Goal: Task Accomplishment & Management: Use online tool/utility

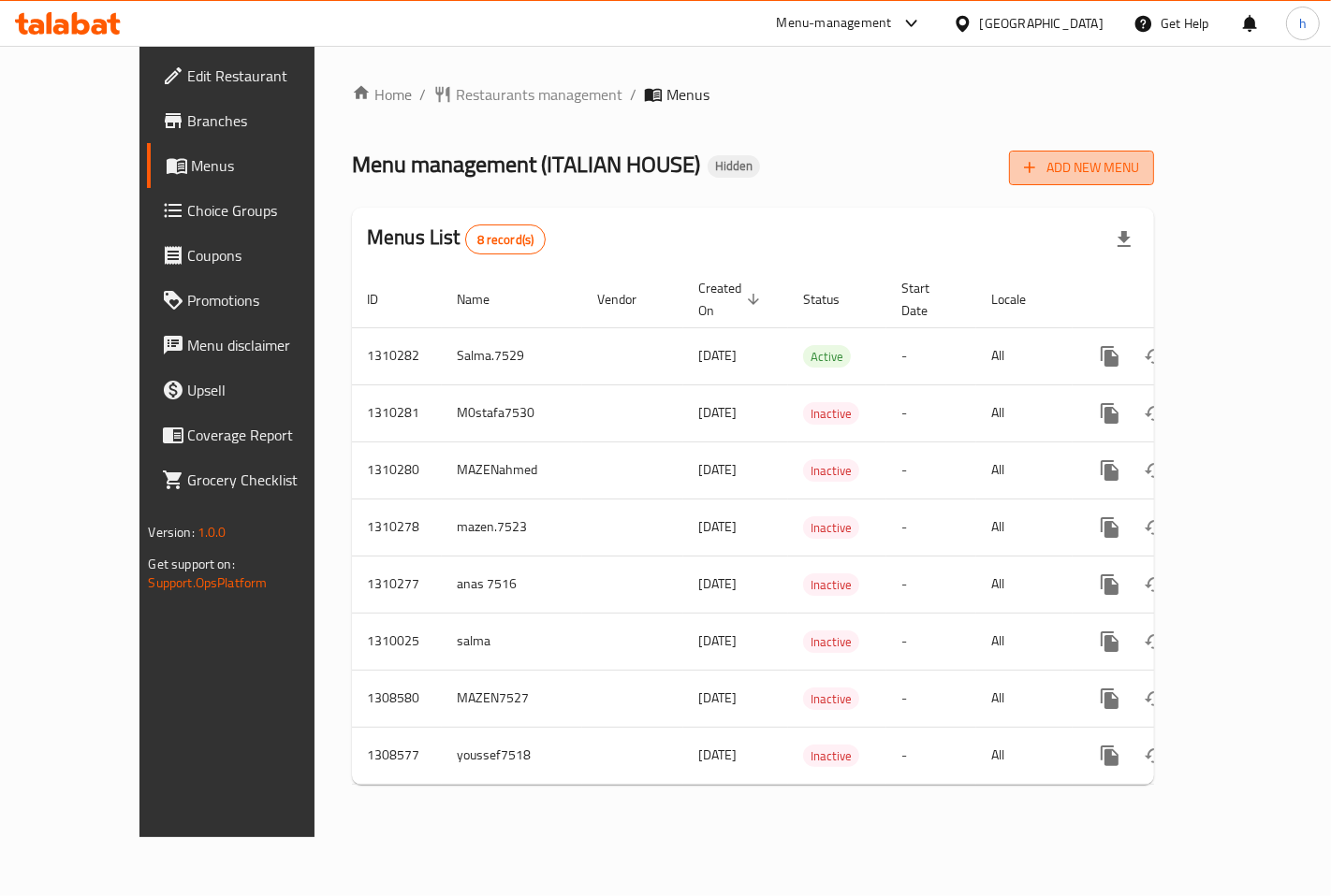
click at [1139, 160] on span "Add New Menu" at bounding box center [1081, 168] width 115 height 24
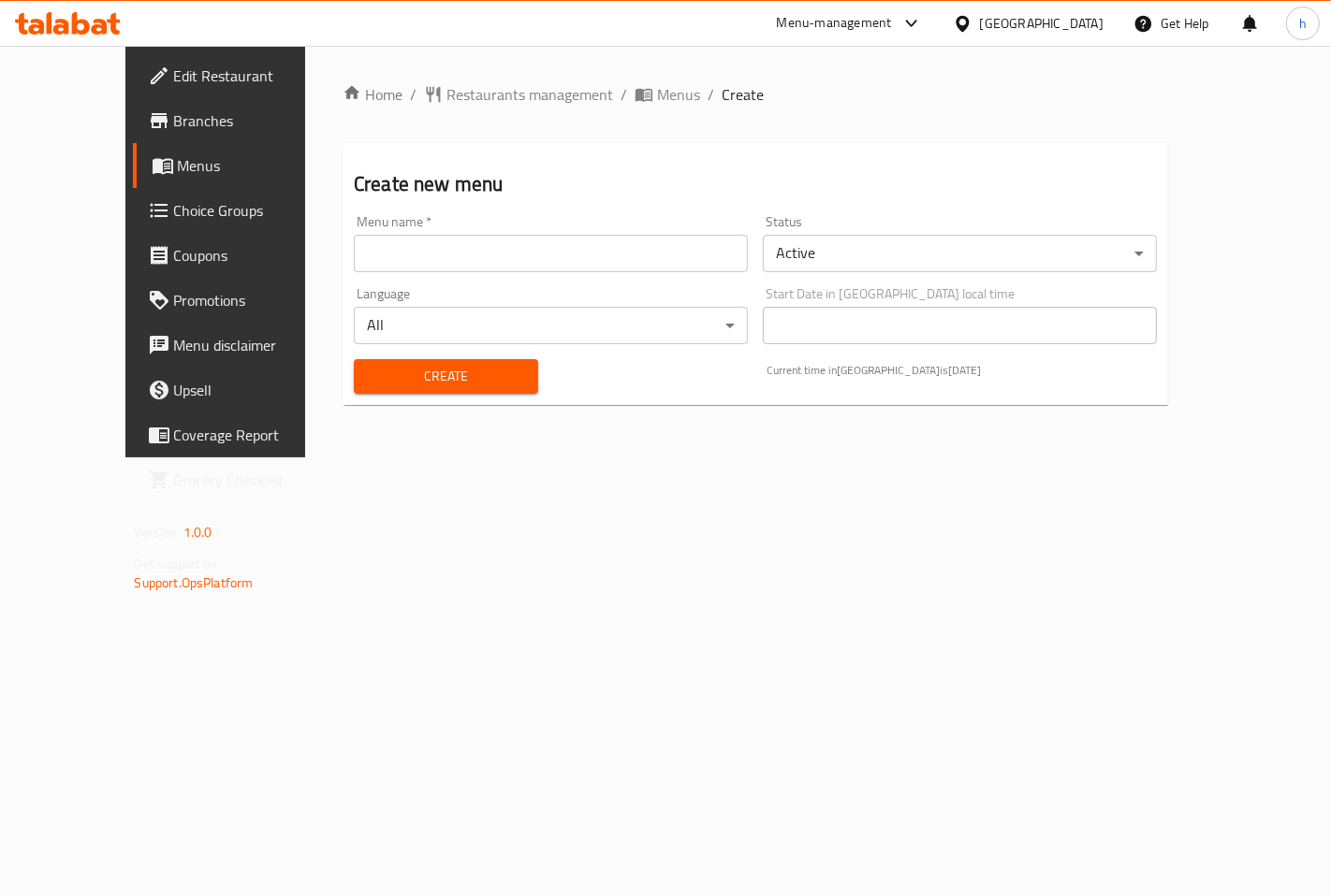
click at [653, 246] on input "text" at bounding box center [550, 253] width 394 height 37
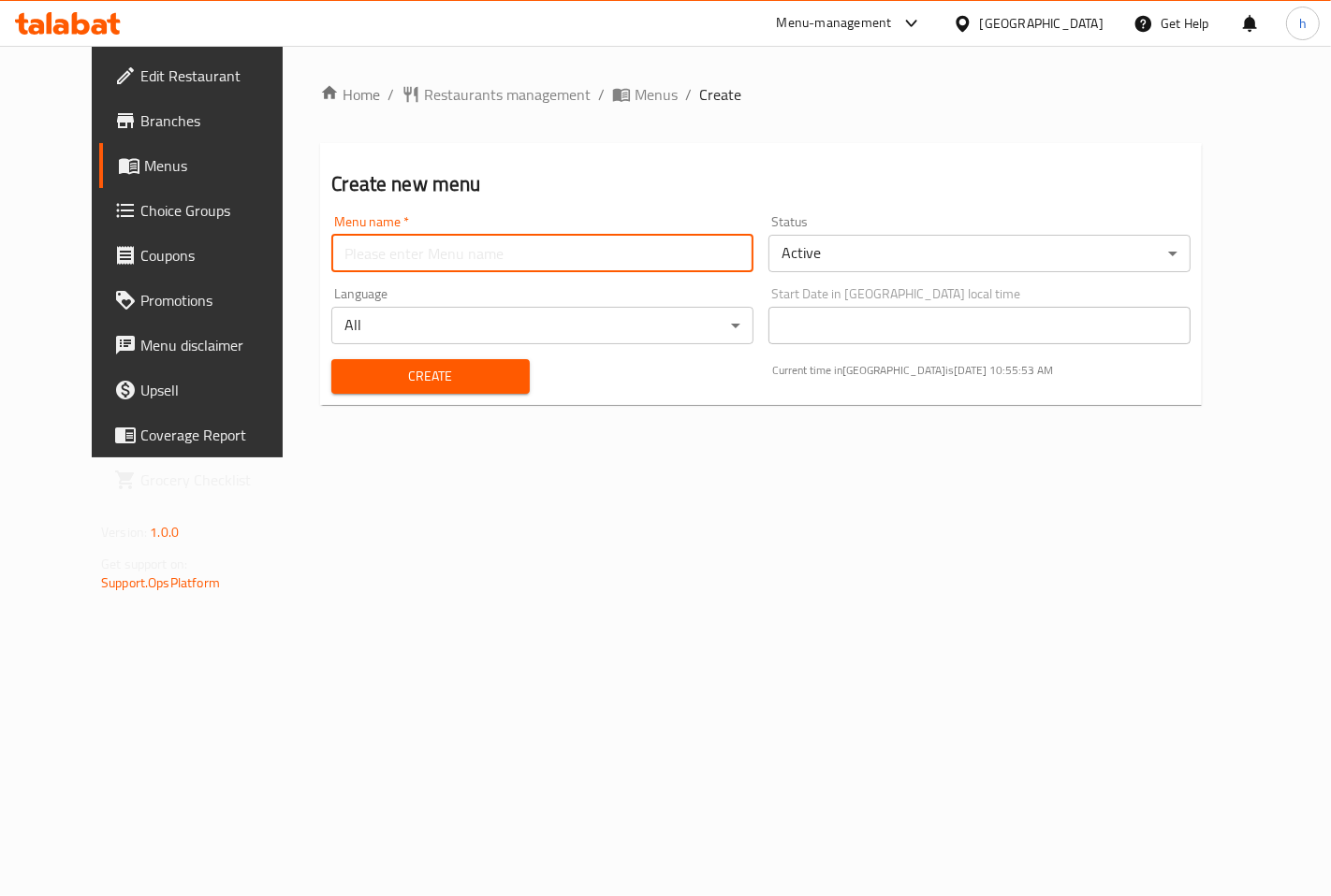
type input "hossam7517"
click at [957, 258] on body "​ Menu-management [GEOGRAPHIC_DATA] Get Help h Edit Restaurant Branches Menus C…" at bounding box center [666, 471] width 1331 height 850
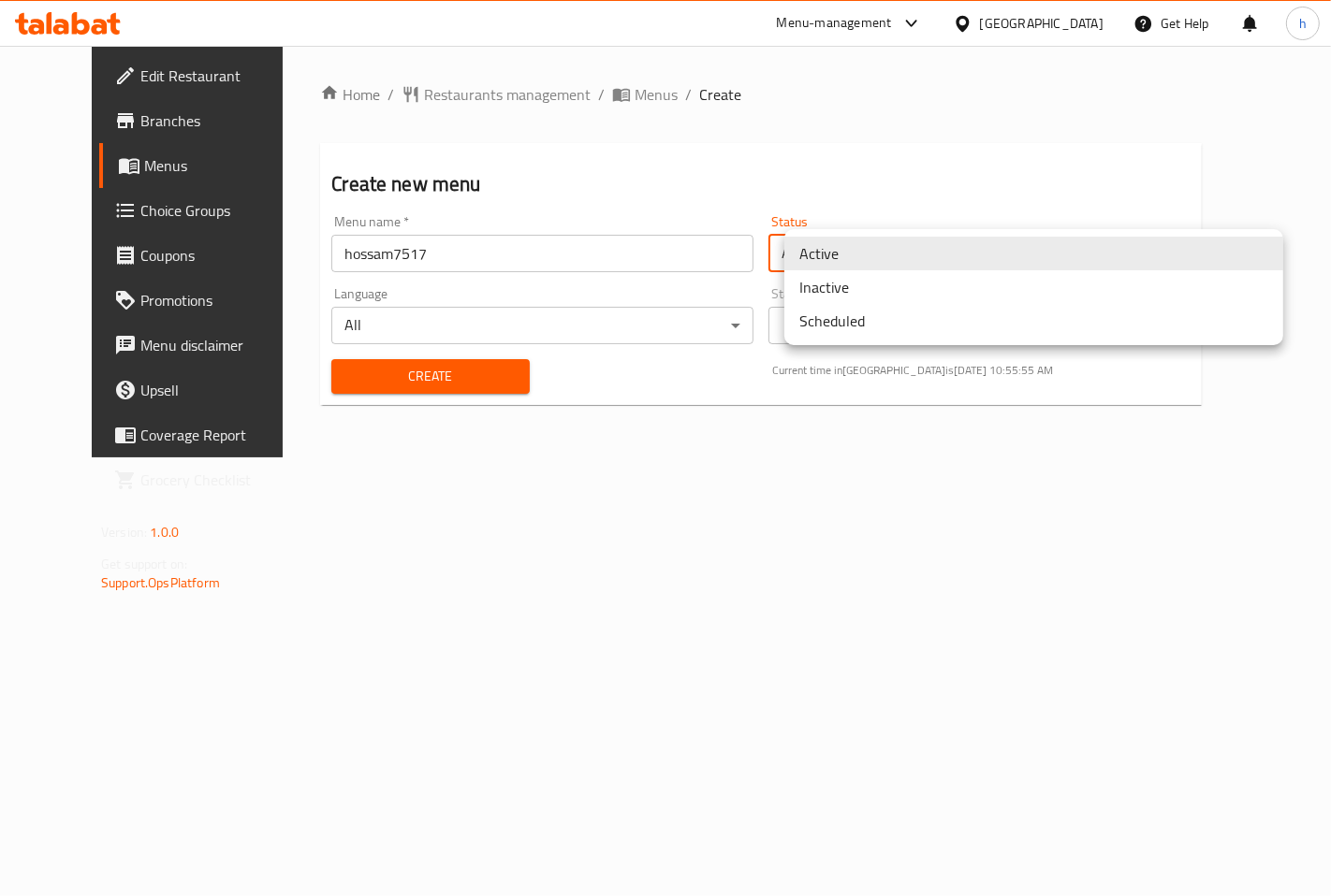
click at [877, 296] on li "Inactive" at bounding box center [1034, 287] width 499 height 33
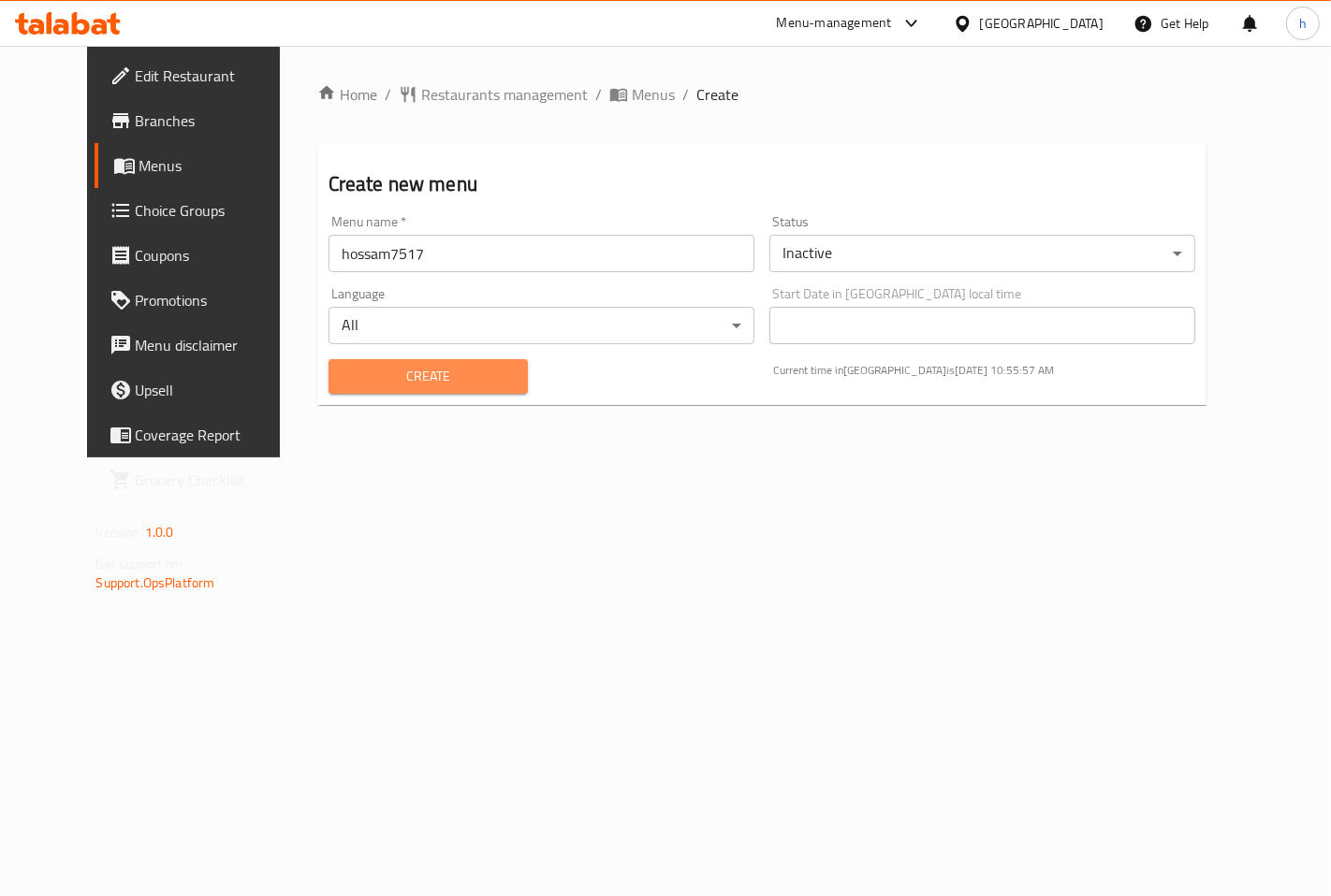
click at [366, 386] on span "Create" at bounding box center [428, 377] width 171 height 24
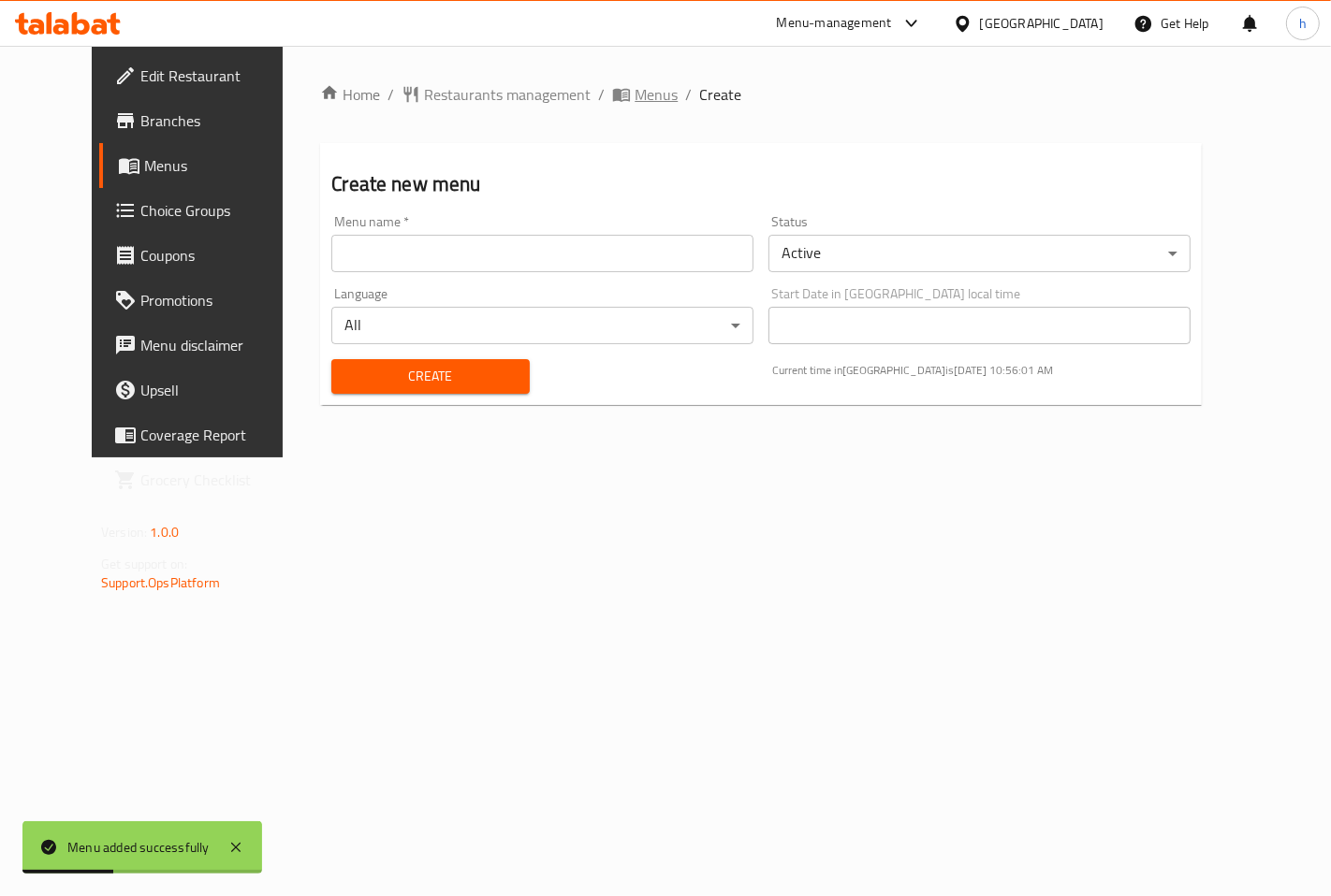
click at [634, 95] on span "Menus" at bounding box center [655, 94] width 43 height 23
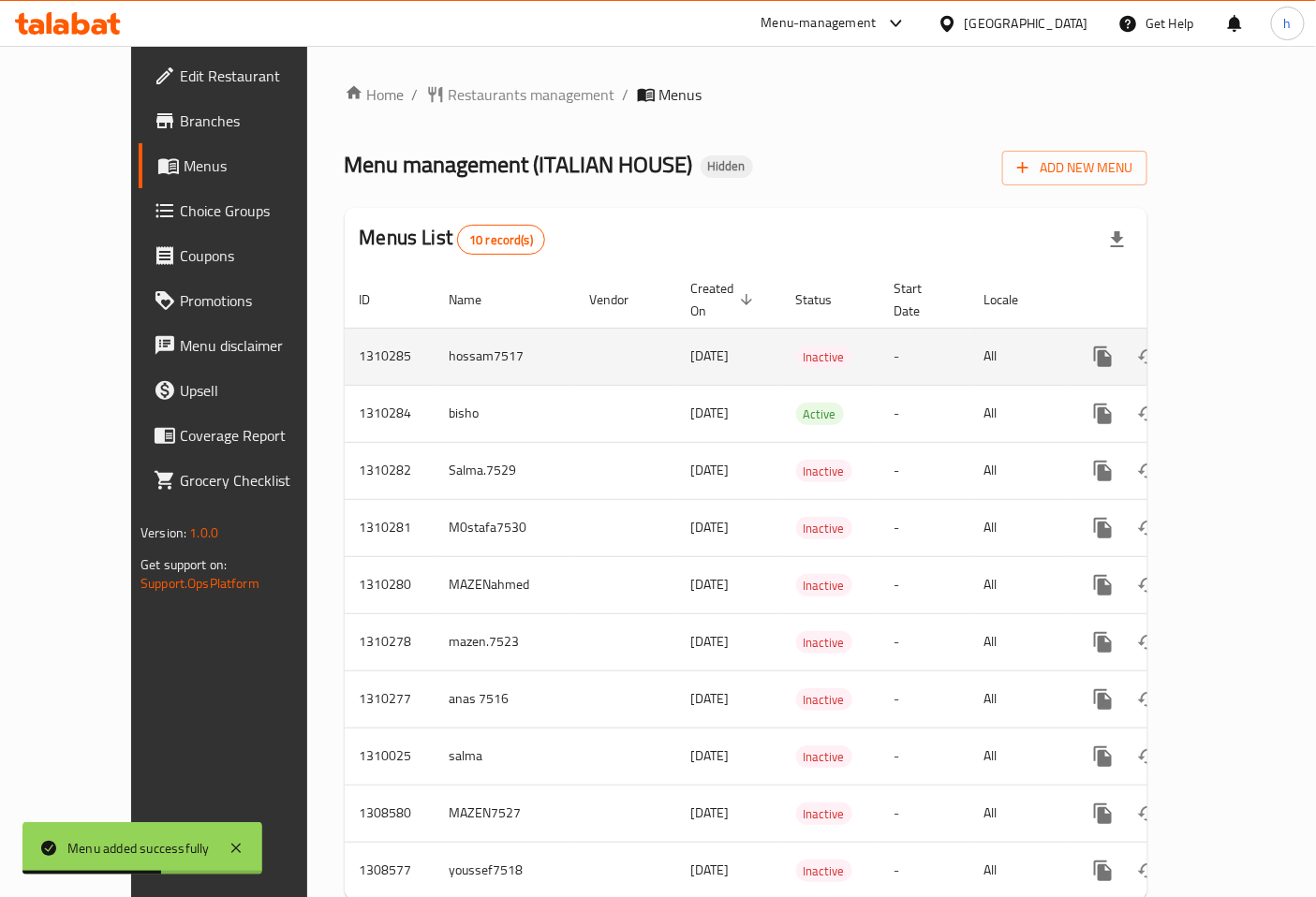
click at [1256, 334] on link "enhanced table" at bounding box center [1238, 356] width 45 height 45
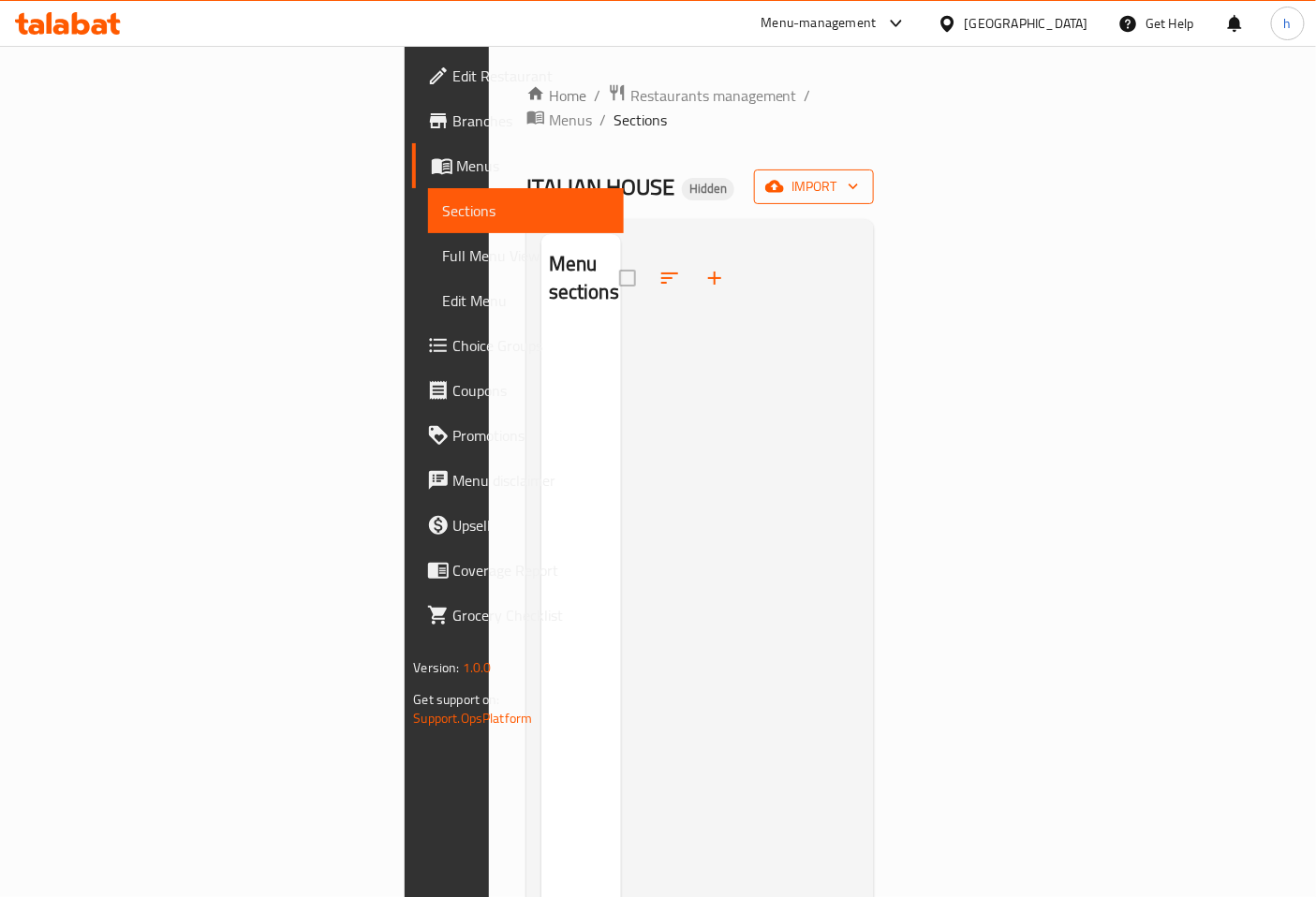
click at [874, 175] on button "import" at bounding box center [814, 187] width 120 height 34
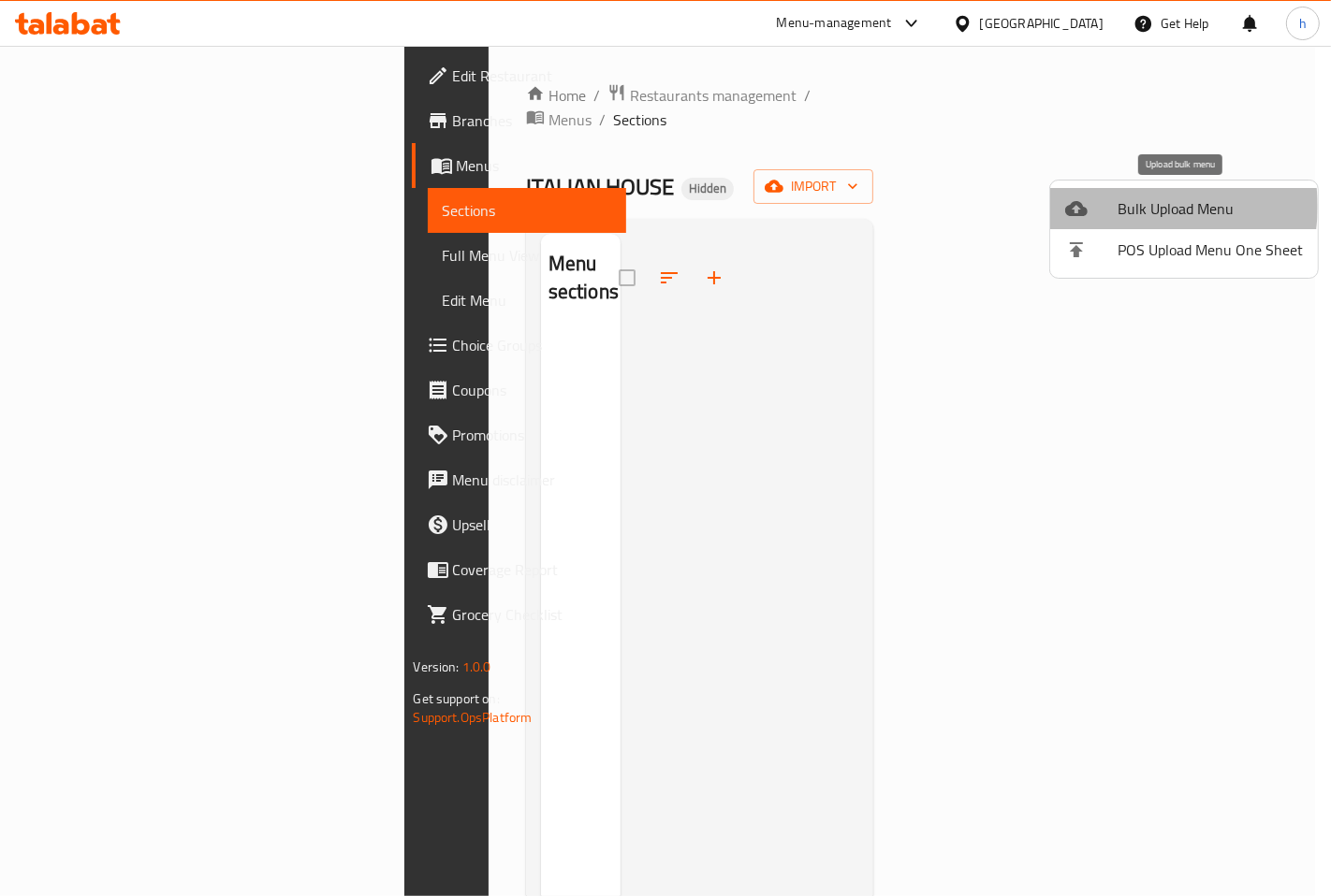
click at [1147, 207] on span "Bulk Upload Menu" at bounding box center [1210, 209] width 185 height 23
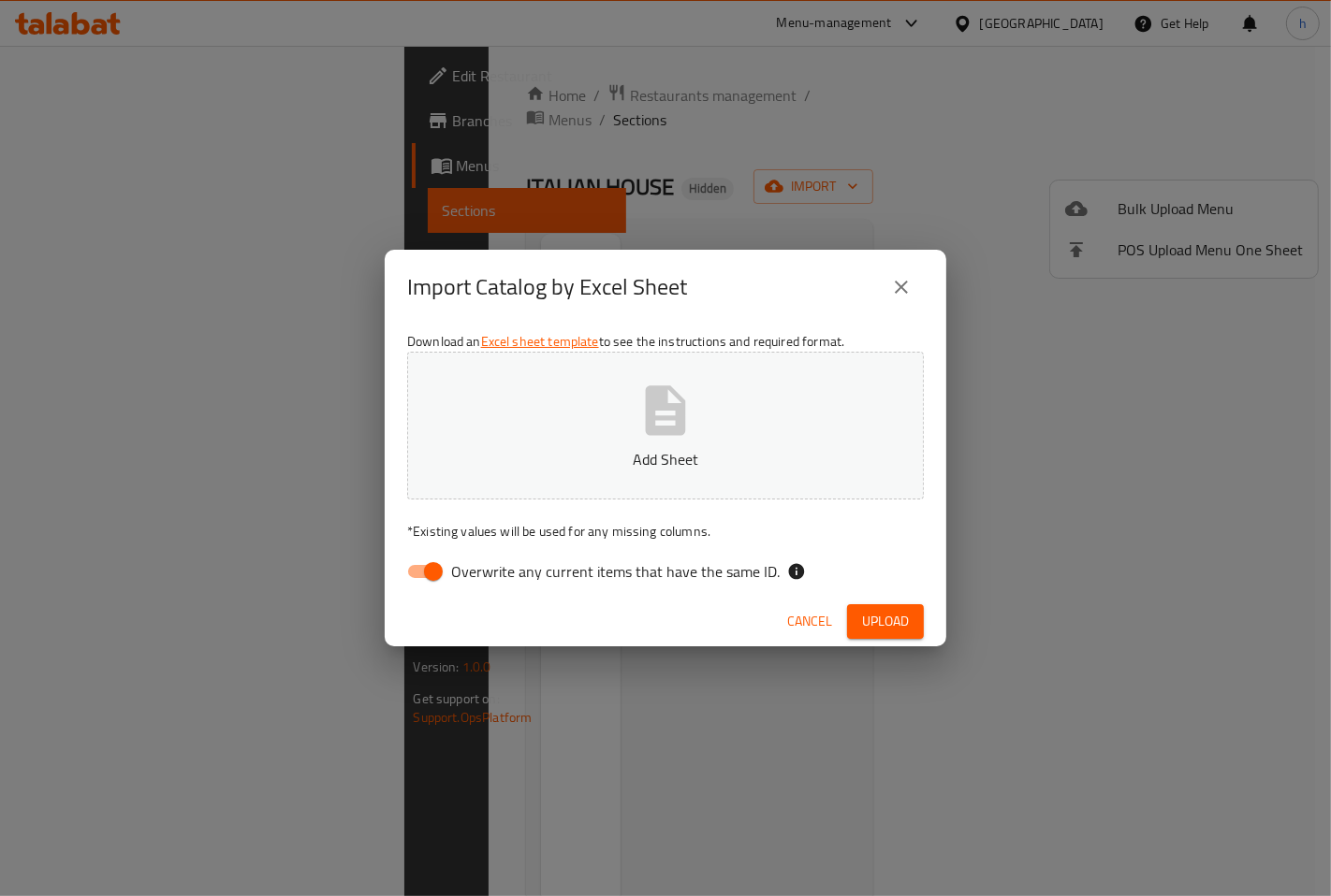
click at [447, 580] on input "Overwrite any current items that have the same ID." at bounding box center [434, 571] width 107 height 35
checkbox input "false"
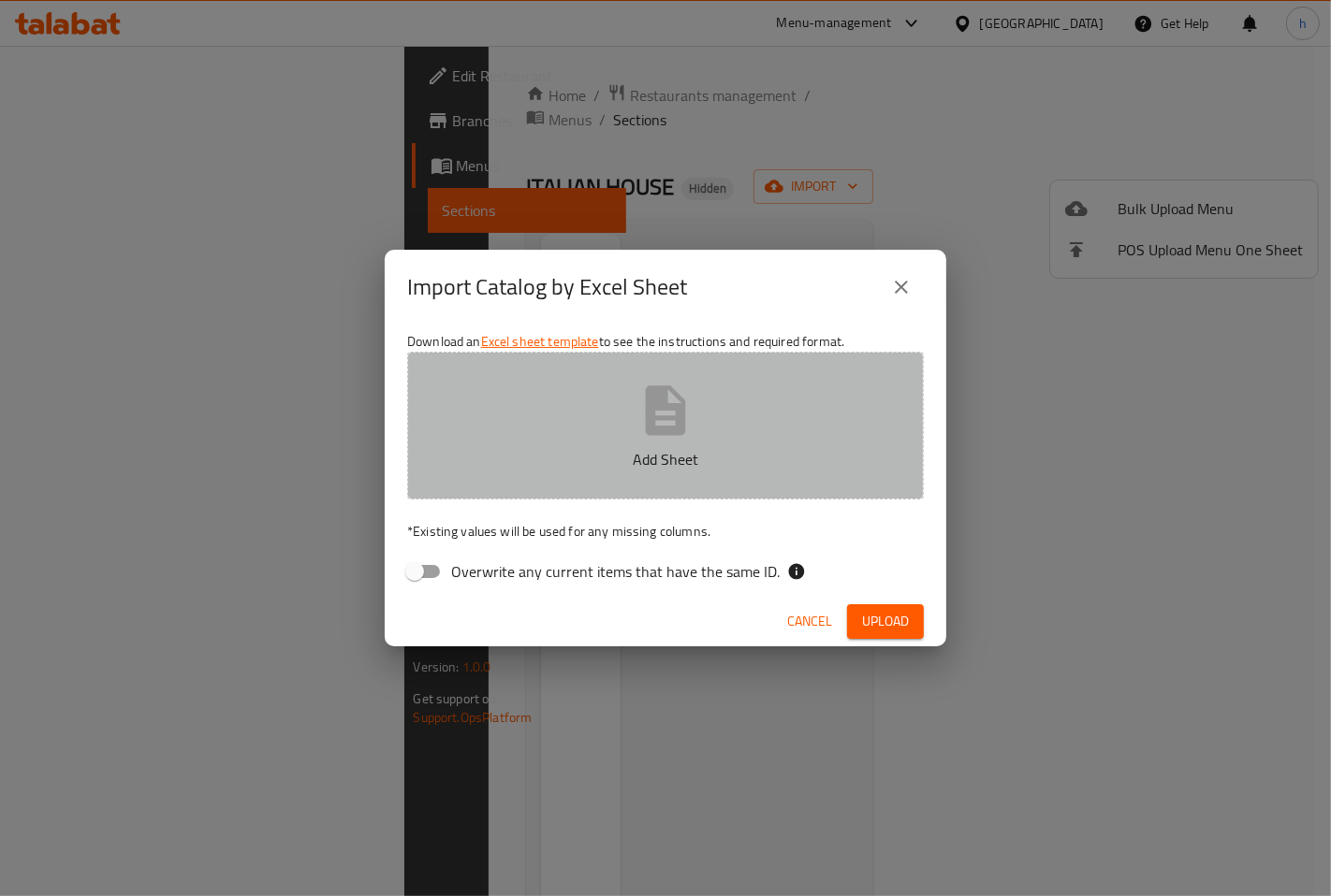
click at [548, 436] on button "Add Sheet" at bounding box center [666, 425] width 517 height 148
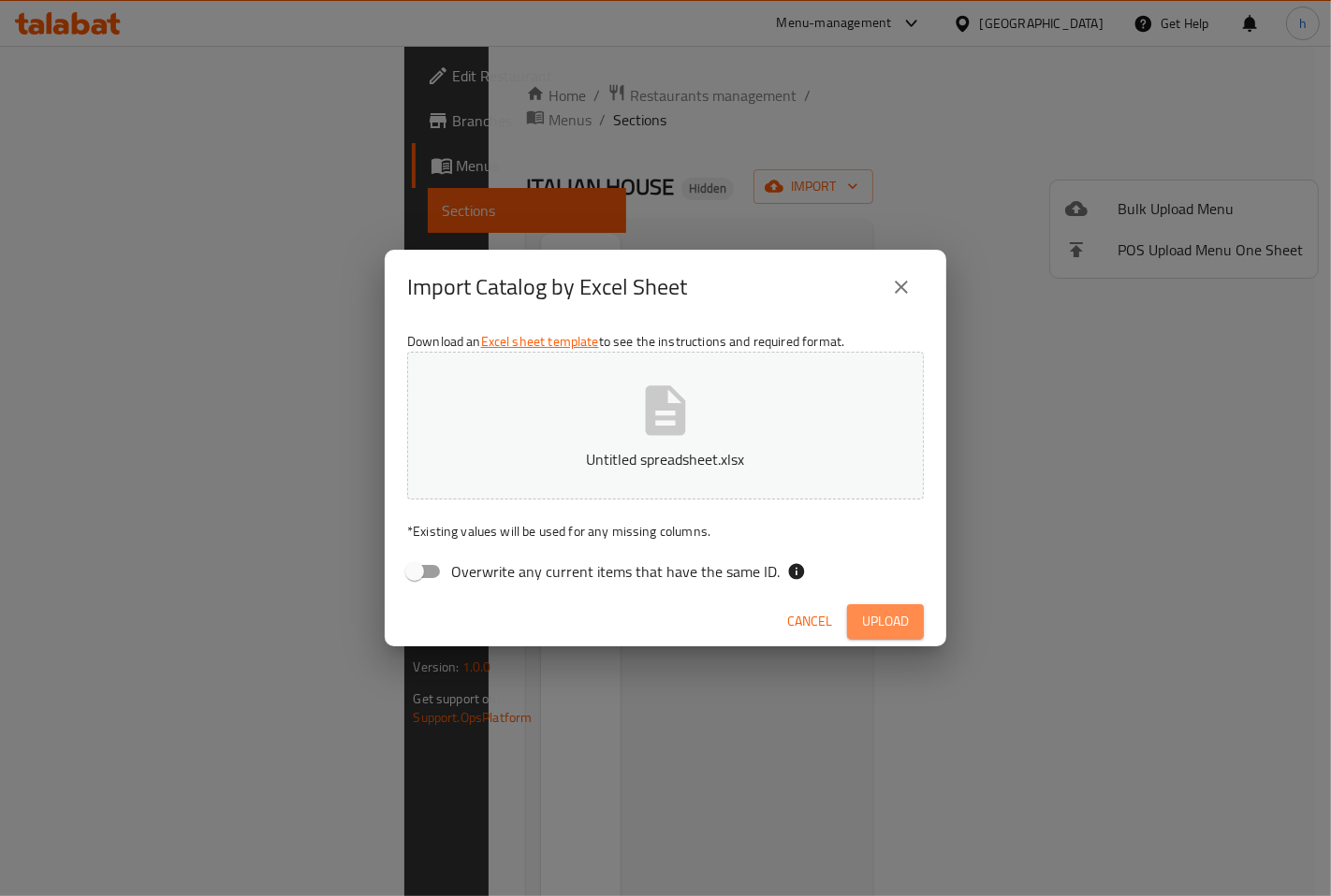
click at [891, 628] on span "Upload" at bounding box center [885, 621] width 47 height 24
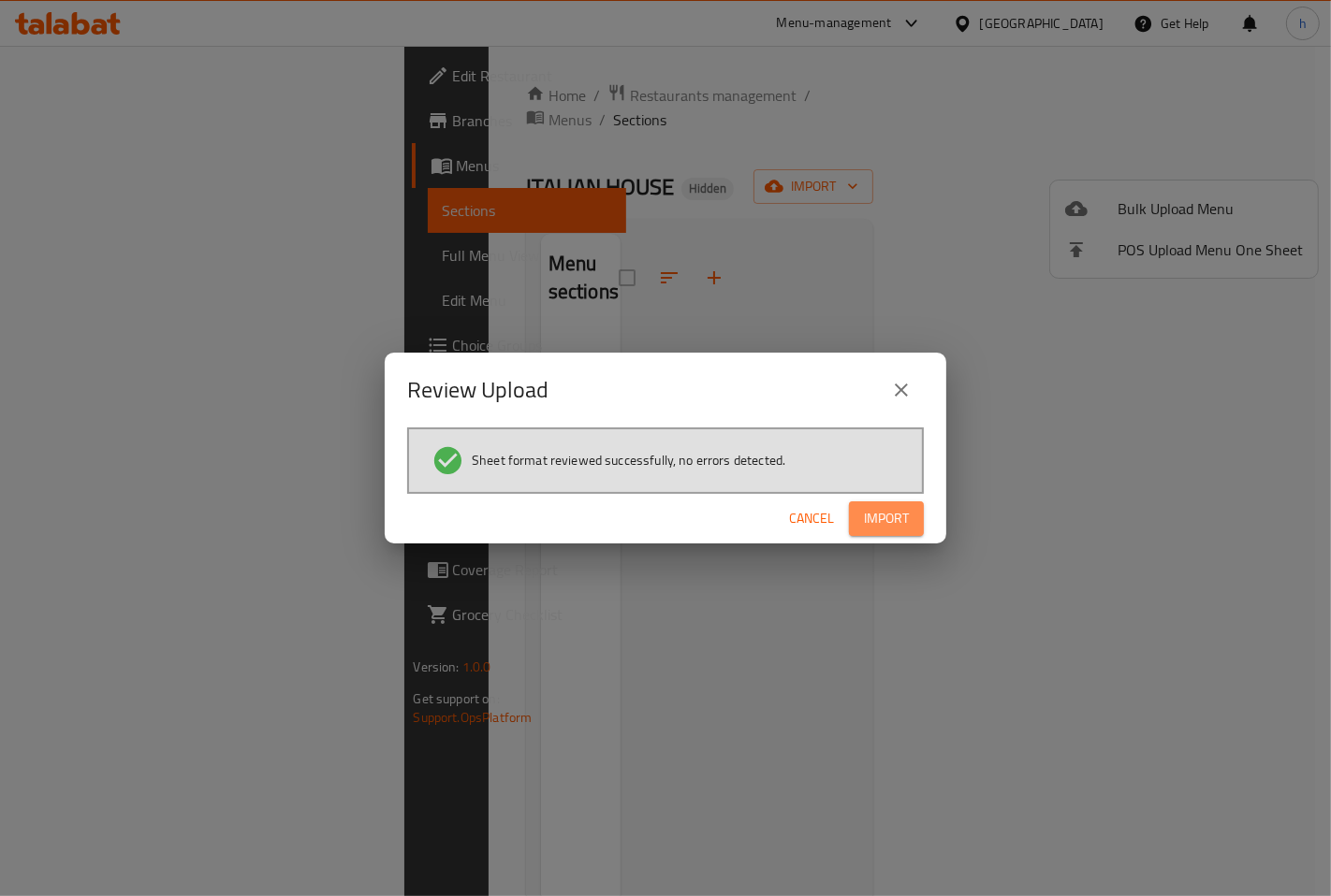
click at [901, 508] on span "Import" at bounding box center [886, 519] width 45 height 24
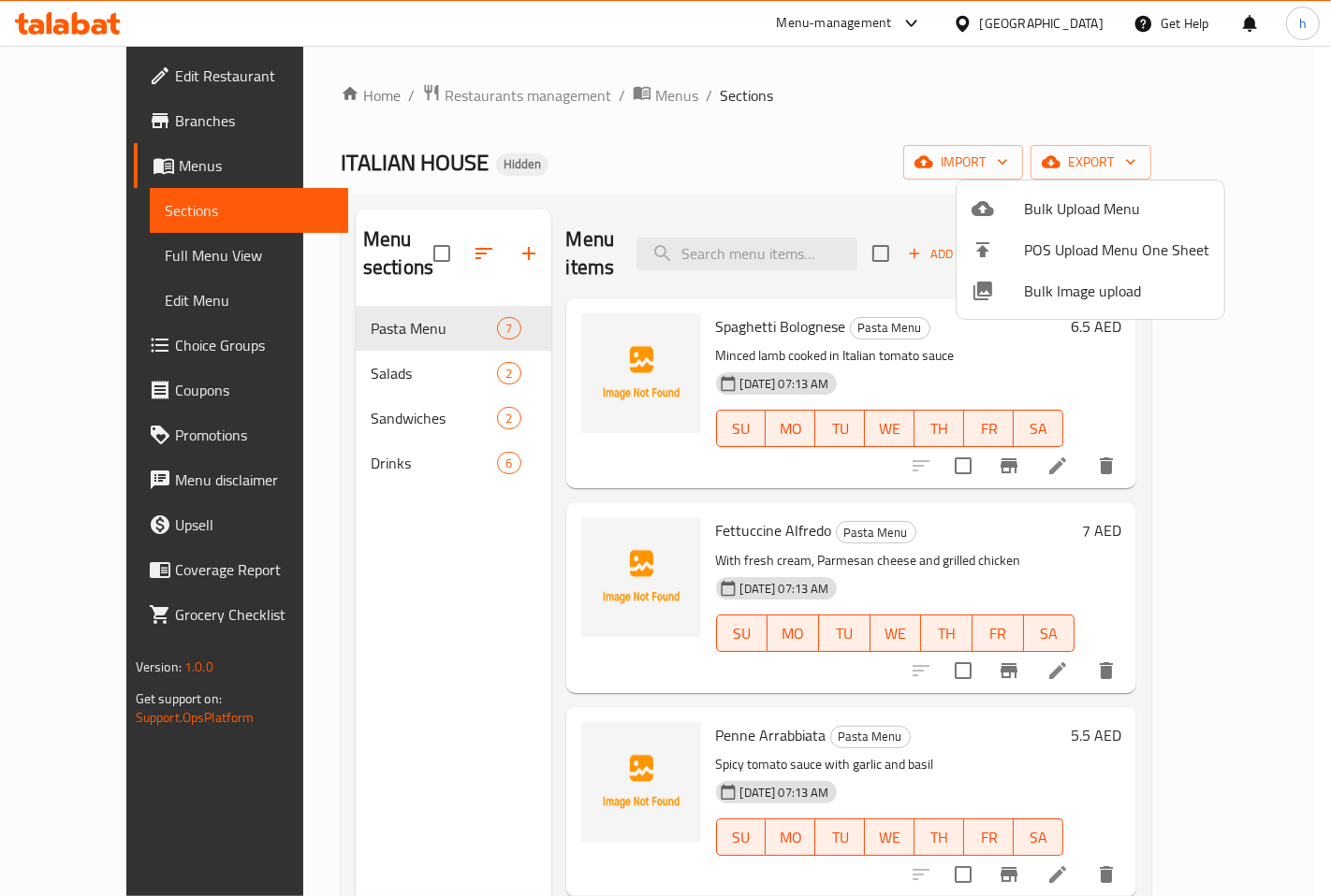
click at [750, 111] on div at bounding box center [666, 448] width 1331 height 896
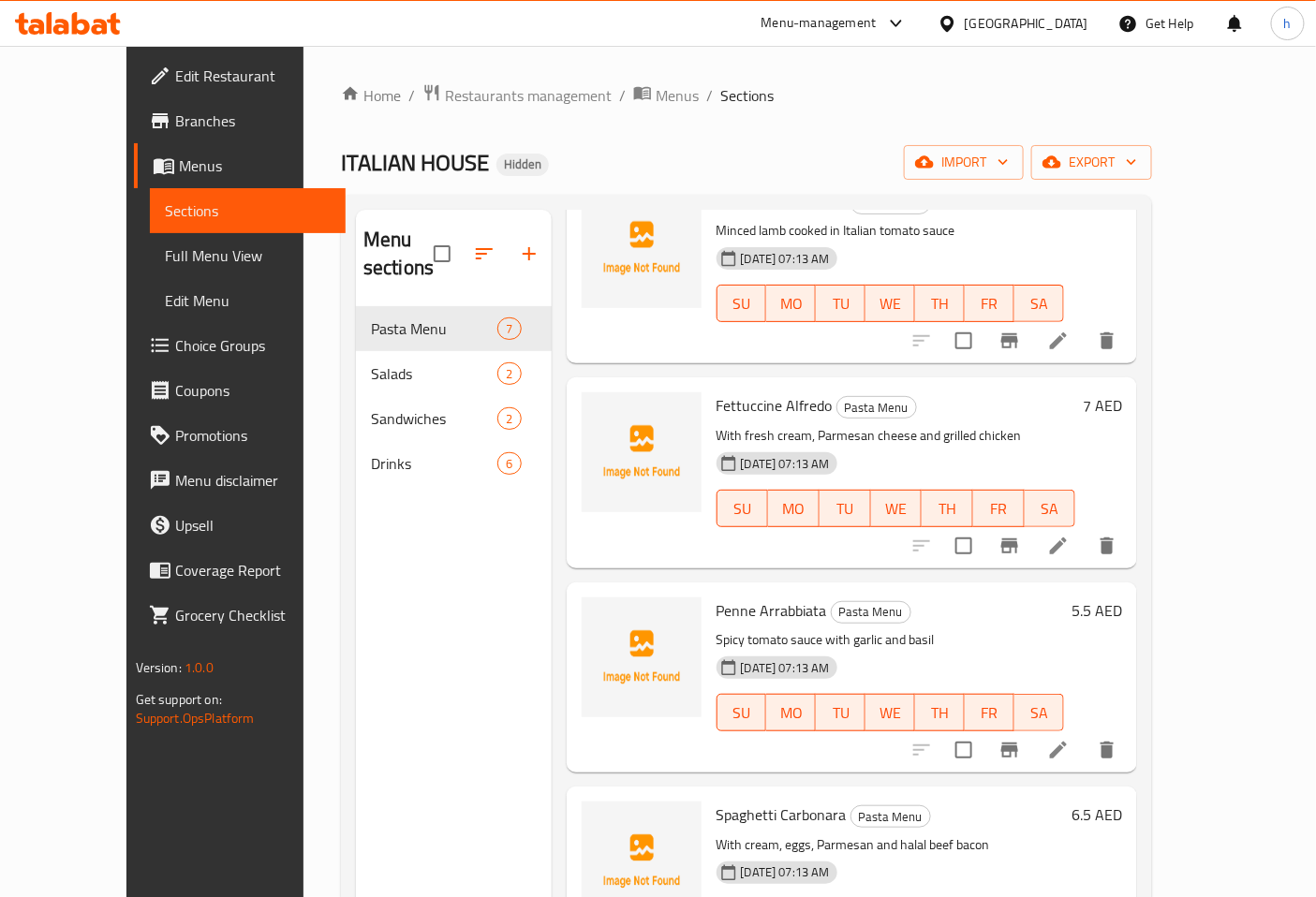
scroll to position [581, 0]
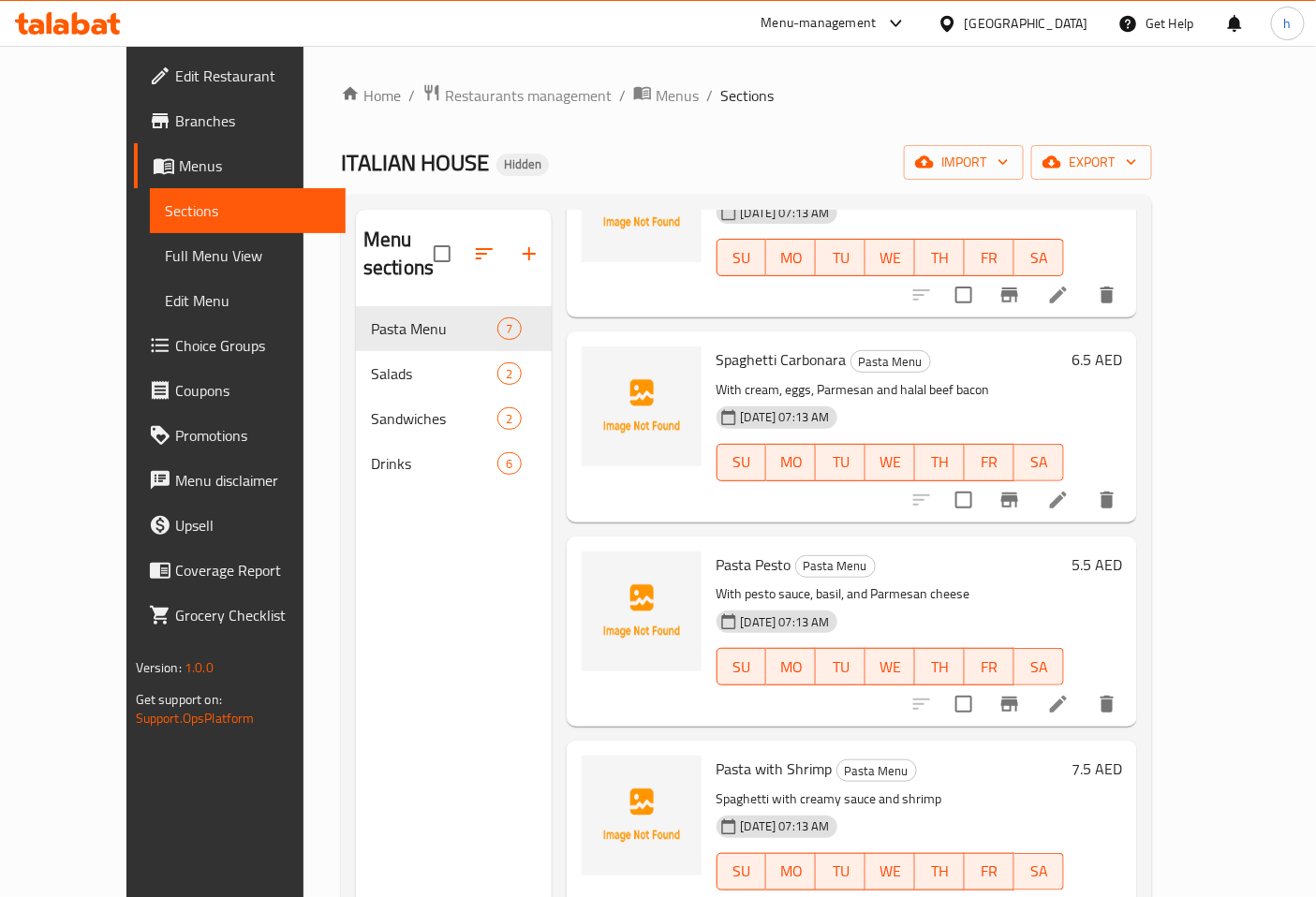
click at [165, 259] on span "Full Menu View" at bounding box center [248, 256] width 167 height 23
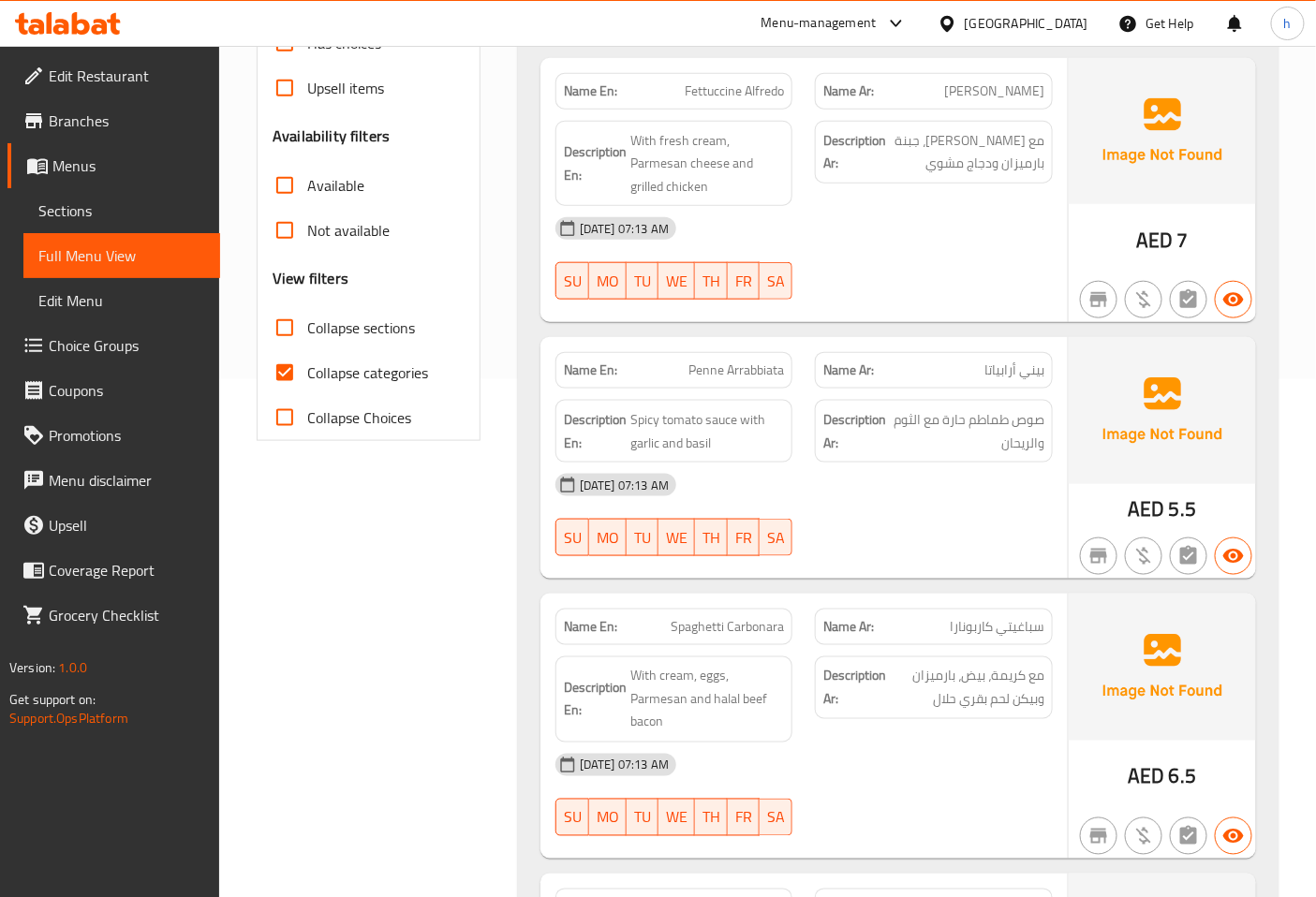
scroll to position [520, 0]
click at [316, 369] on span "Collapse categories" at bounding box center [367, 371] width 121 height 23
click at [307, 369] on input "Collapse categories" at bounding box center [284, 370] width 45 height 45
checkbox input "false"
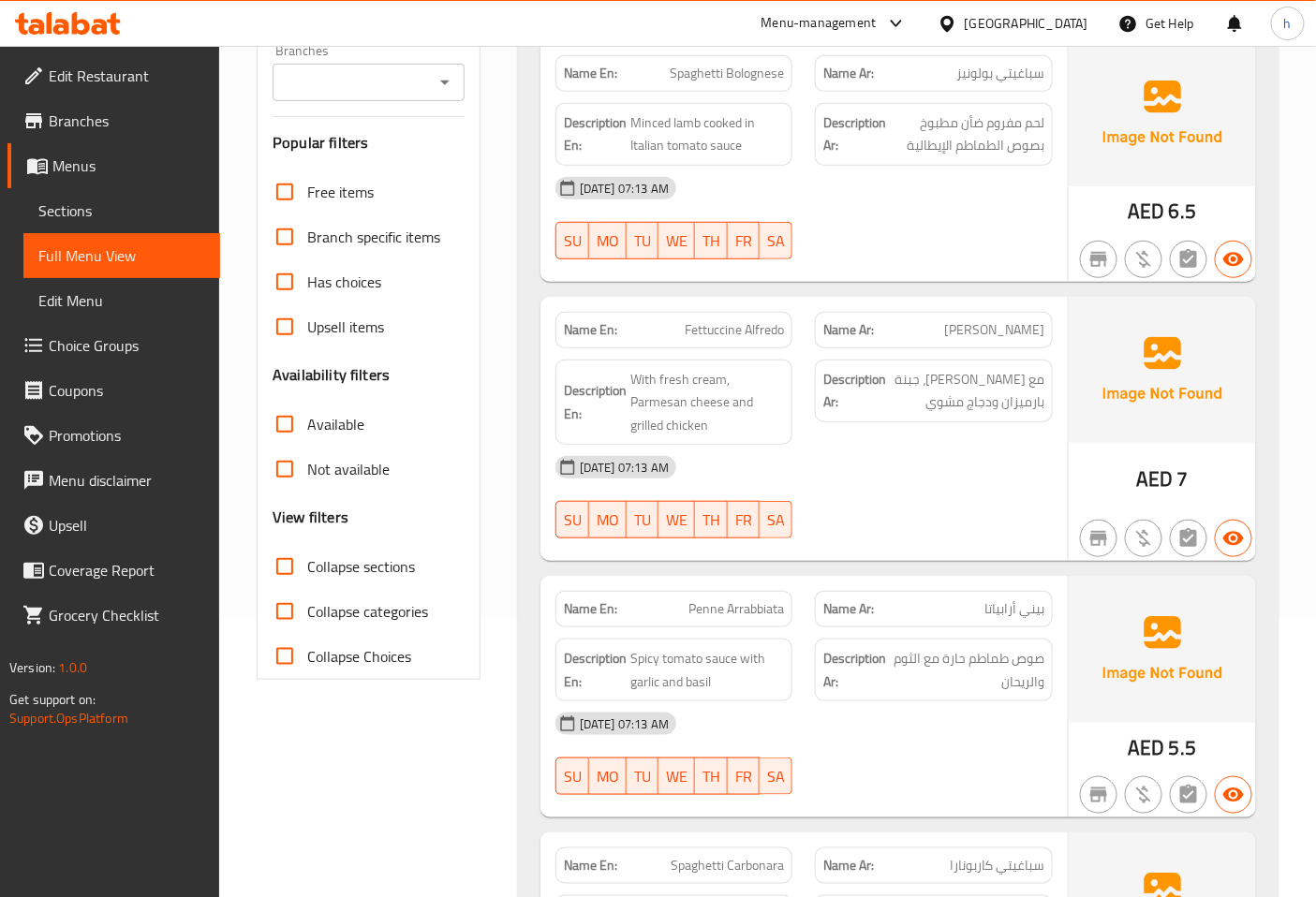
scroll to position [0, 0]
